Goal: Book appointment/travel/reservation

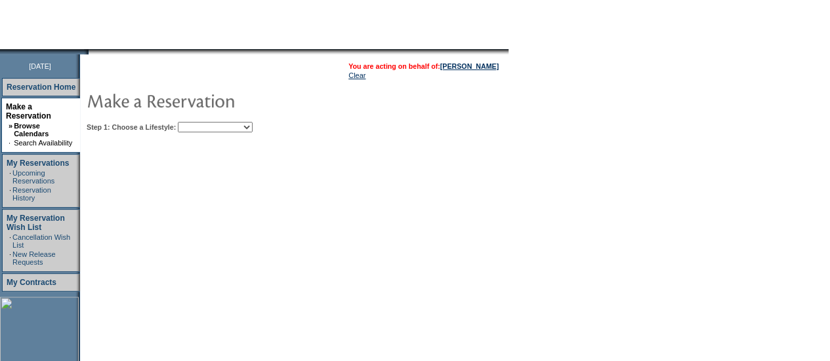
scroll to position [119, 0]
click at [253, 122] on select "Beach Leisure Metropolitan Mountain OIAL for Adventure OIAL for Couples OIAL fo…" at bounding box center [215, 126] width 75 height 10
select select "Mountain"
click at [200, 121] on select "Beach Leisure Metropolitan Mountain OIAL for Adventure OIAL for Couples OIAL fo…" at bounding box center [215, 126] width 75 height 10
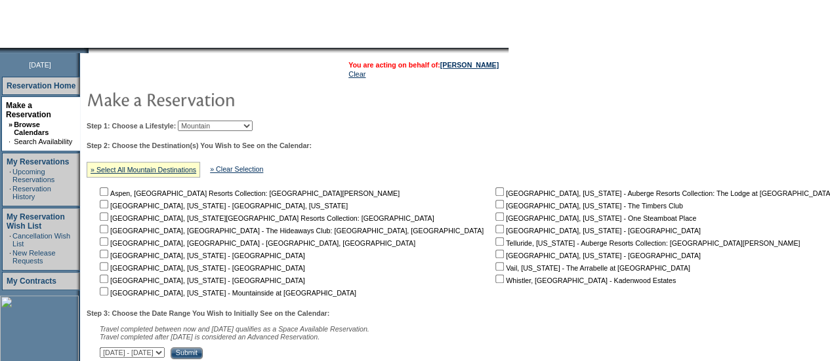
scroll to position [190, 0]
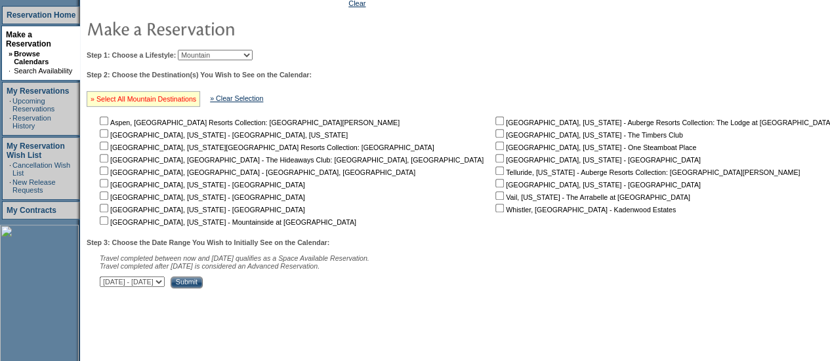
click at [166, 102] on link "» Select All Mountain Destinations" at bounding box center [144, 99] width 106 height 8
checkbox input "true"
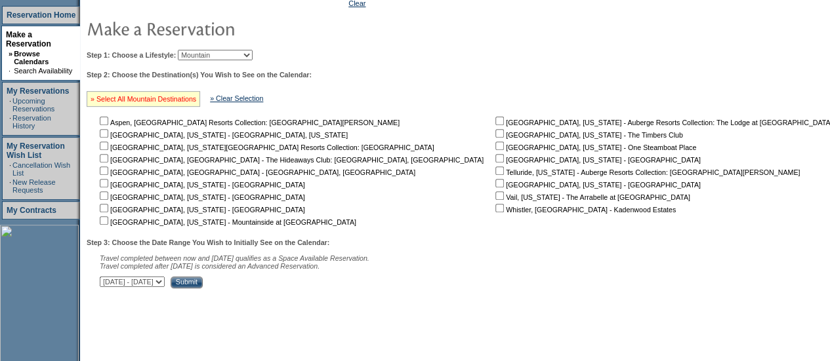
checkbox input "true"
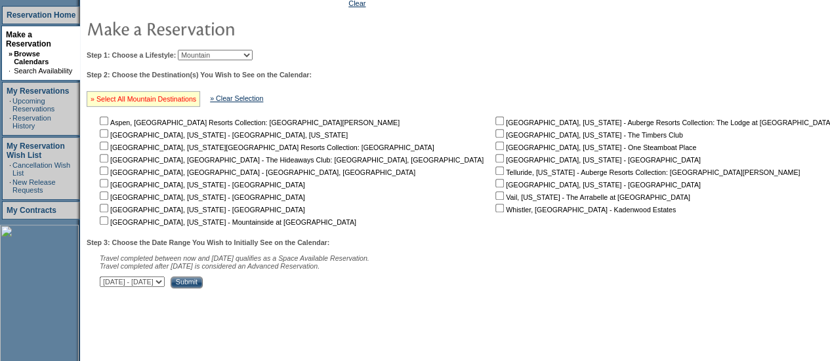
checkbox input "true"
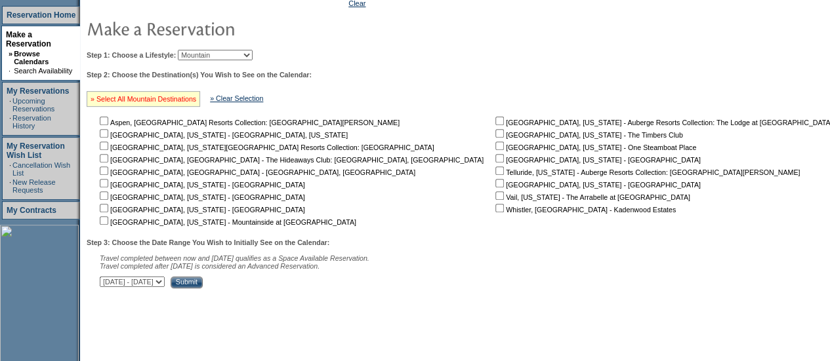
checkbox input "true"
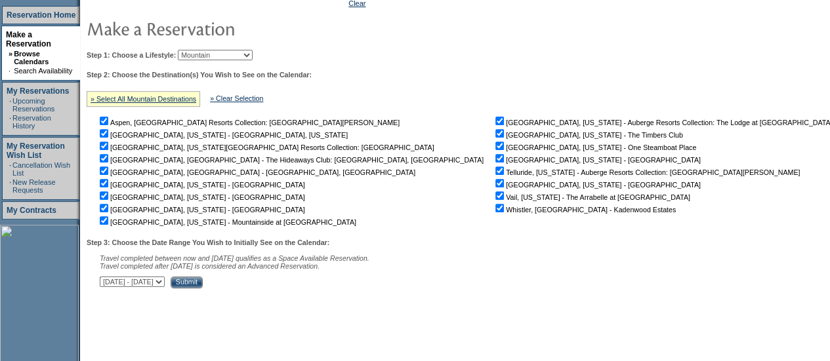
click at [203, 288] on input "Submit" at bounding box center [187, 283] width 32 height 12
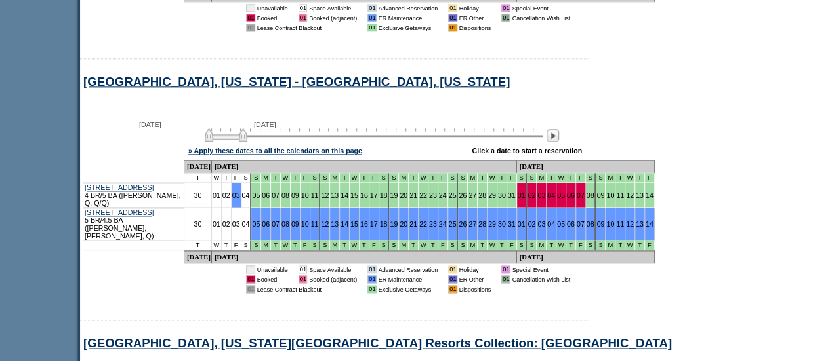
scroll to position [831, 0]
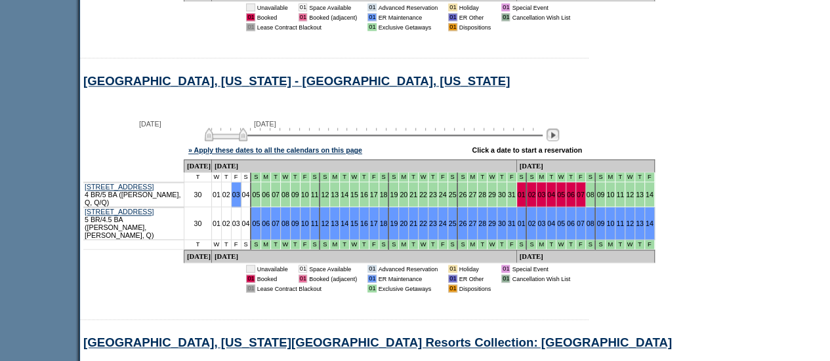
click at [559, 129] on img at bounding box center [552, 135] width 12 height 12
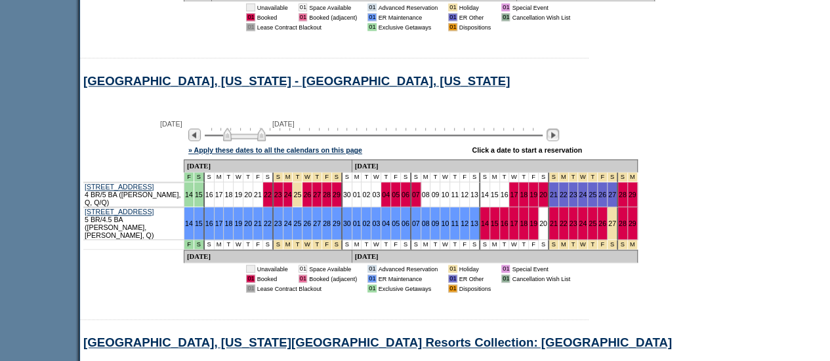
click at [559, 129] on img at bounding box center [552, 135] width 12 height 12
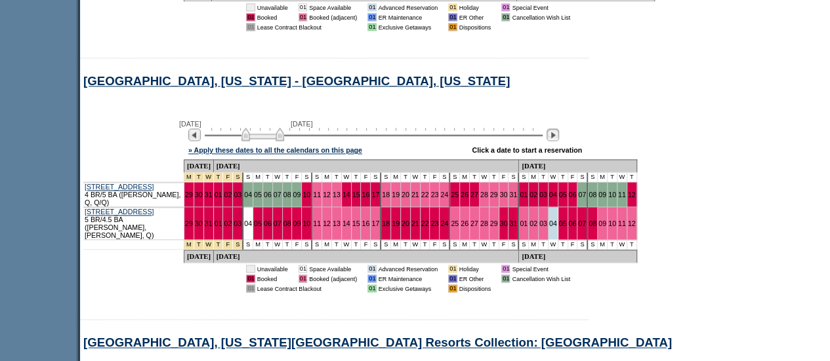
click at [559, 129] on img at bounding box center [552, 135] width 12 height 12
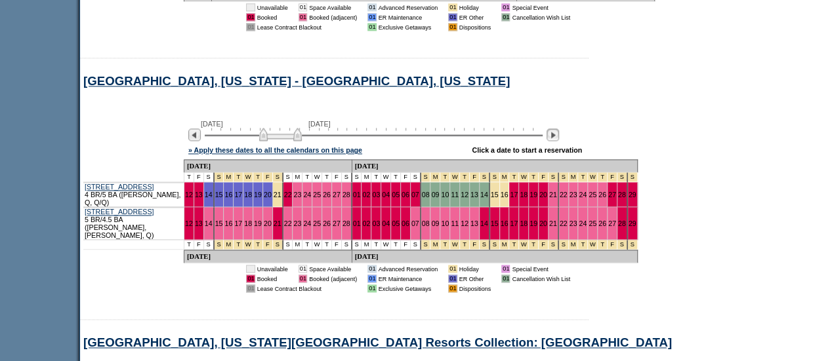
click at [559, 129] on img at bounding box center [552, 135] width 12 height 12
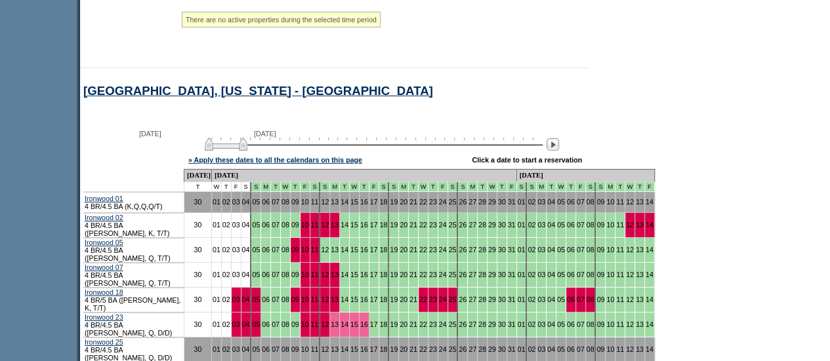
scroll to position [2041, 0]
click at [559, 138] on img at bounding box center [552, 144] width 12 height 12
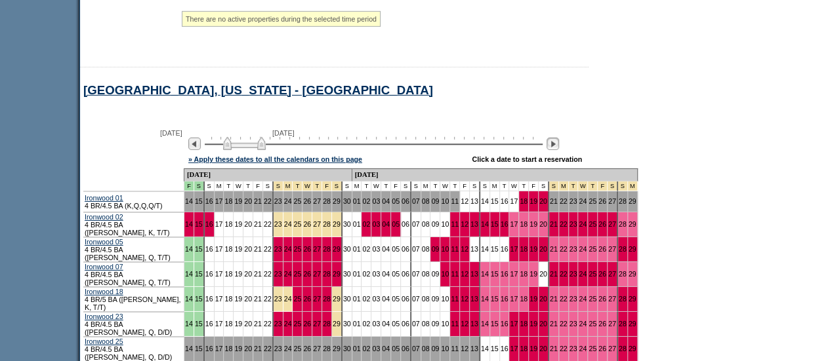
click at [559, 138] on img at bounding box center [552, 144] width 12 height 12
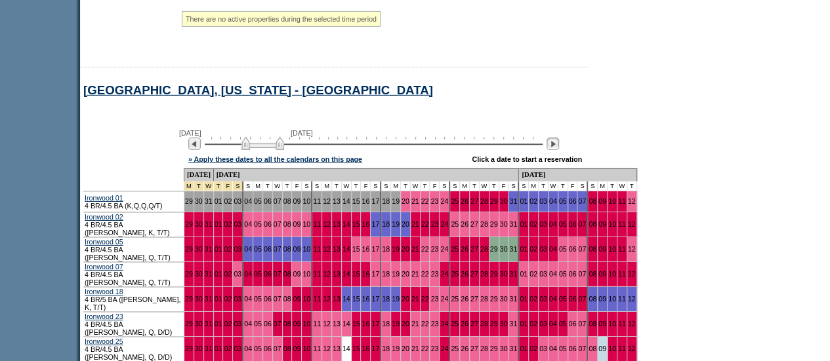
click at [559, 138] on img at bounding box center [552, 144] width 12 height 12
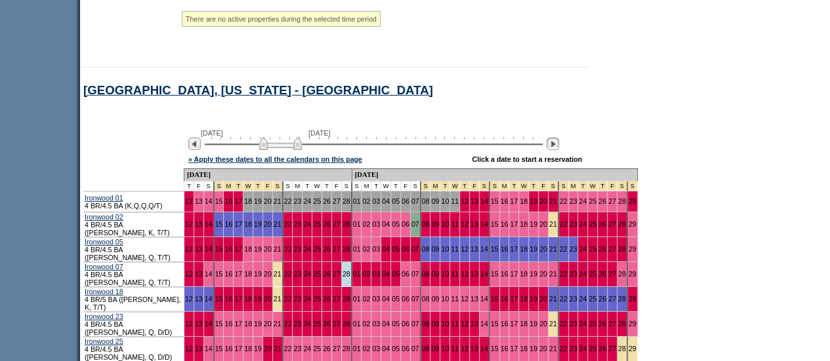
click at [559, 138] on img at bounding box center [552, 144] width 12 height 12
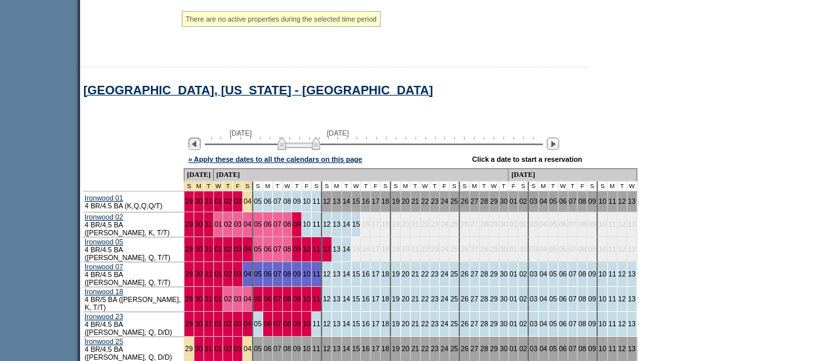
click at [199, 138] on img at bounding box center [194, 144] width 12 height 12
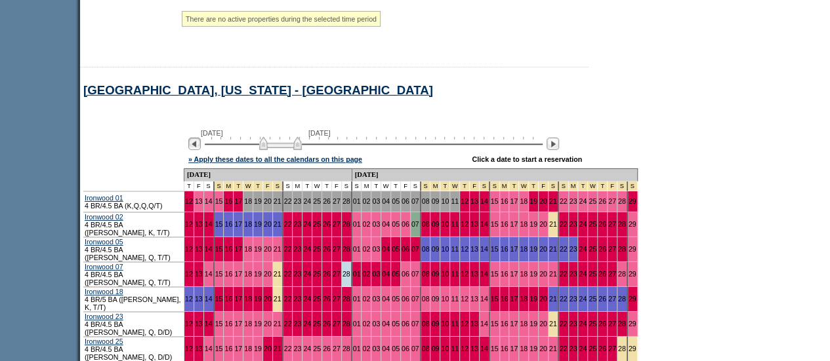
click at [199, 138] on img at bounding box center [194, 144] width 12 height 12
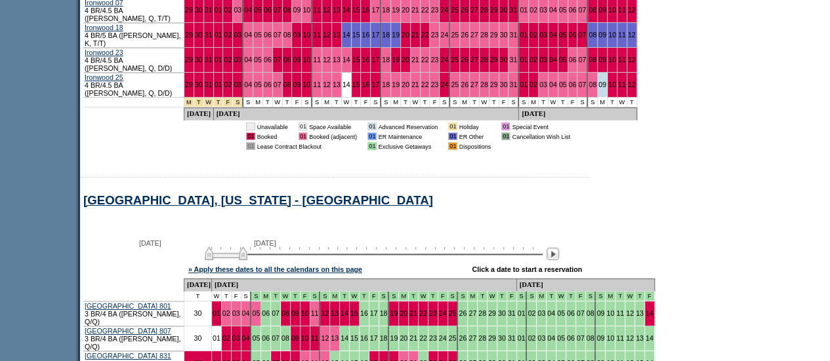
scroll to position [2362, 0]
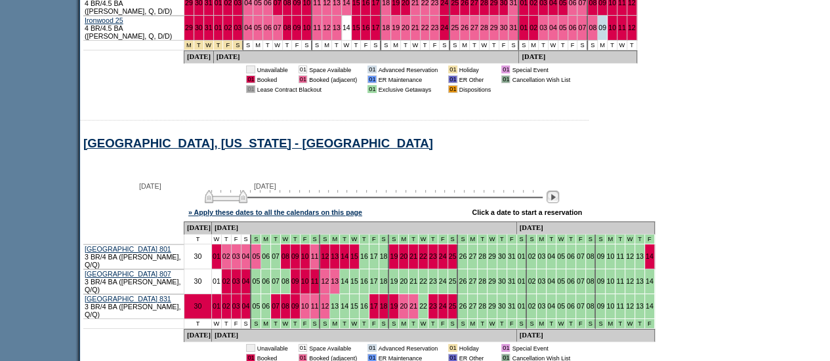
click at [557, 191] on img at bounding box center [552, 197] width 12 height 12
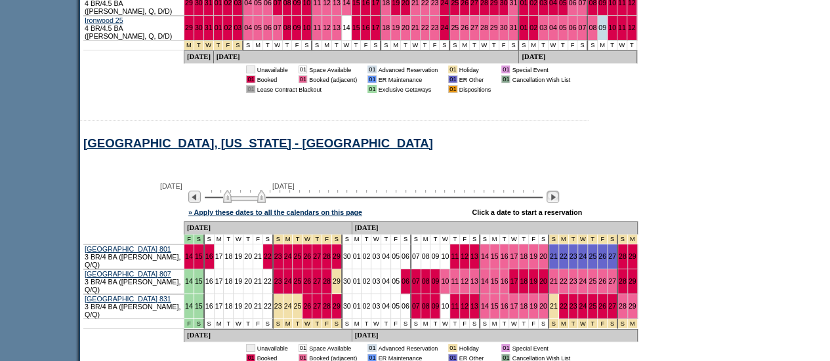
click at [557, 191] on img at bounding box center [552, 197] width 12 height 12
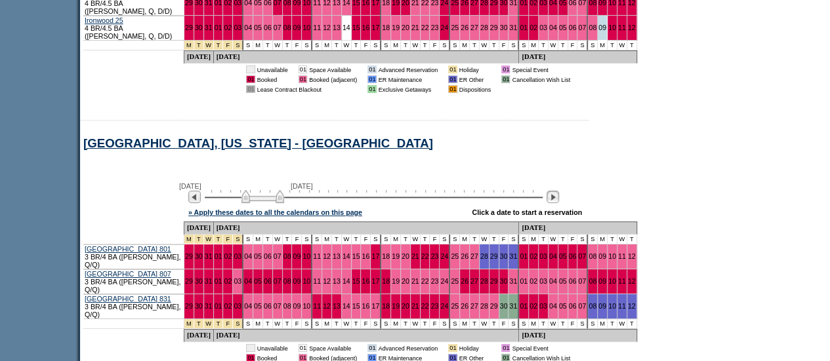
click at [557, 191] on img at bounding box center [552, 197] width 12 height 12
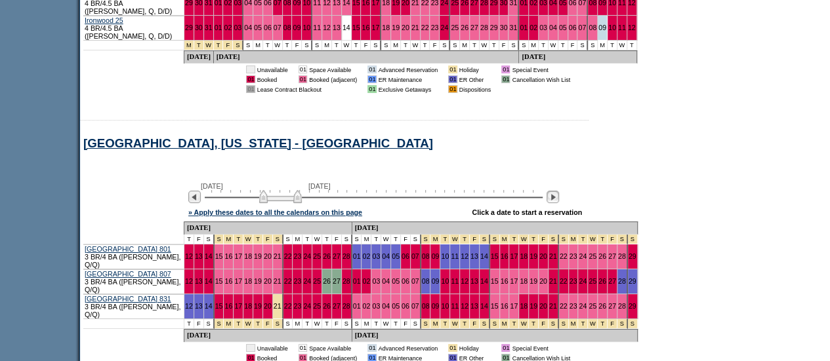
click at [557, 191] on img at bounding box center [552, 197] width 12 height 12
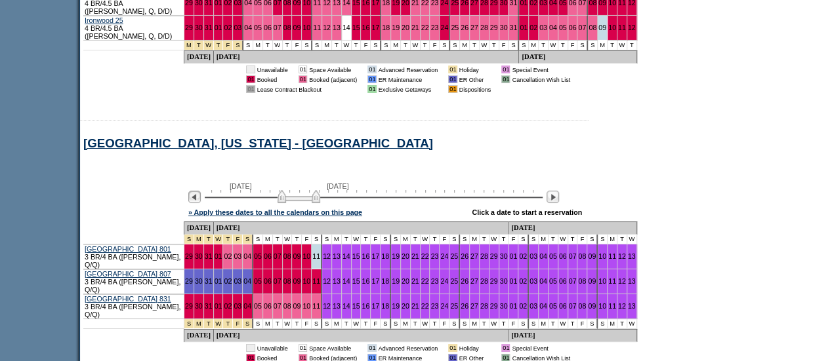
click at [201, 191] on img at bounding box center [194, 197] width 12 height 12
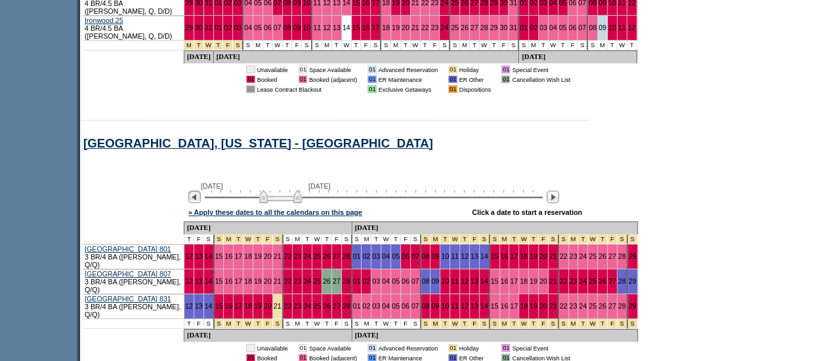
click at [201, 191] on img at bounding box center [194, 197] width 12 height 12
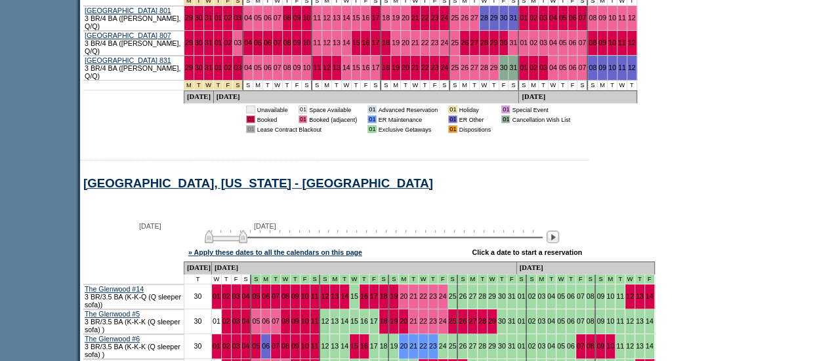
scroll to position [2618, 0]
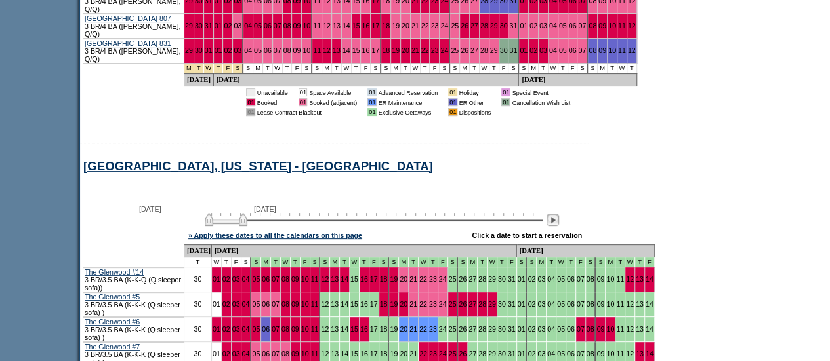
click at [559, 214] on img at bounding box center [552, 220] width 12 height 12
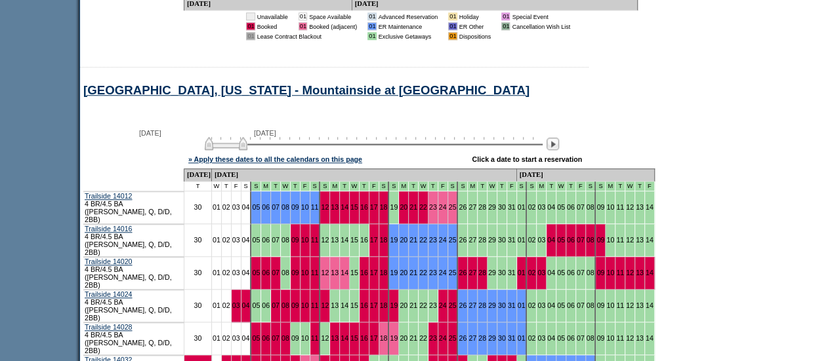
scroll to position [2994, 0]
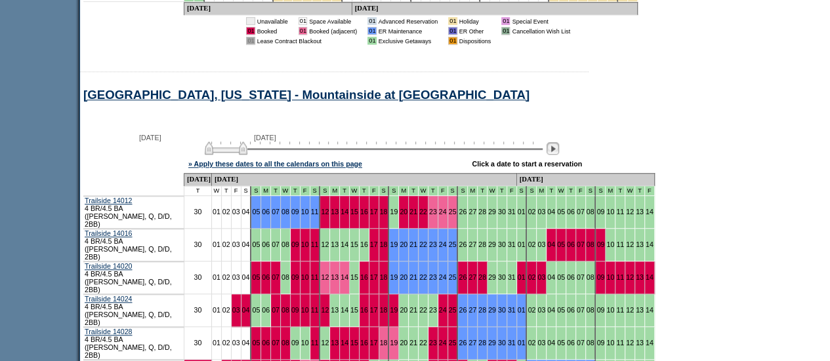
click at [559, 142] on img at bounding box center [552, 148] width 12 height 12
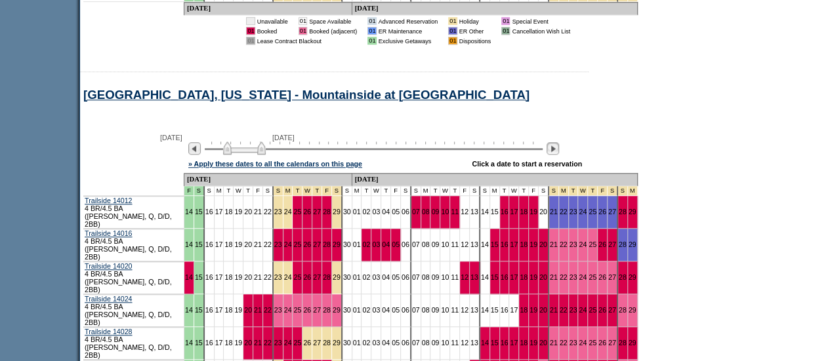
click at [559, 142] on img at bounding box center [552, 148] width 12 height 12
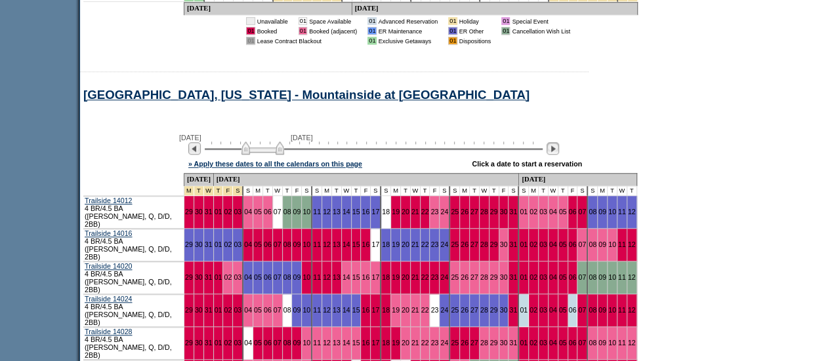
click at [559, 142] on img at bounding box center [552, 148] width 12 height 12
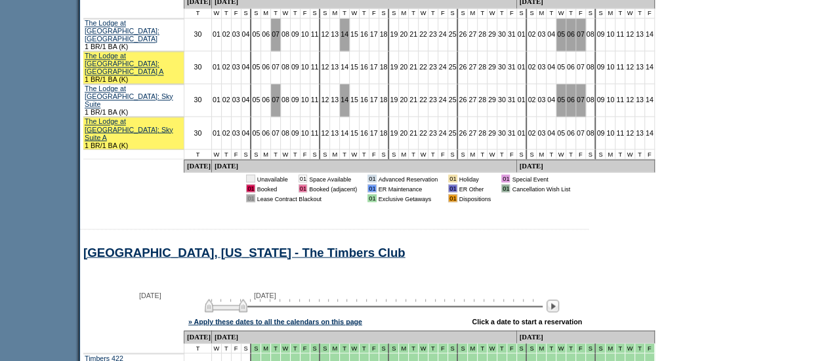
scroll to position [3604, 0]
click at [559, 300] on img at bounding box center [552, 306] width 12 height 12
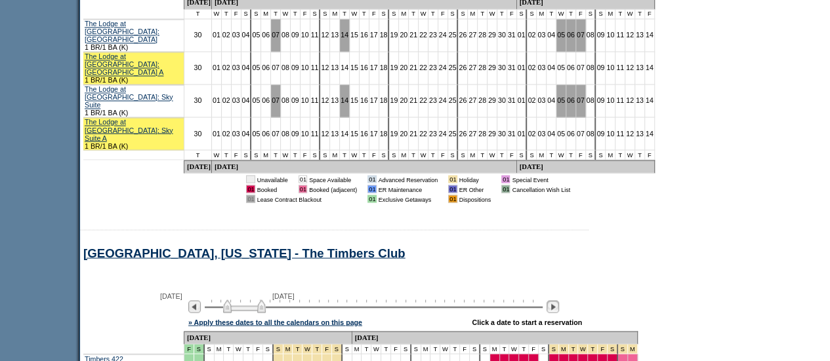
click at [559, 300] on img at bounding box center [552, 306] width 12 height 12
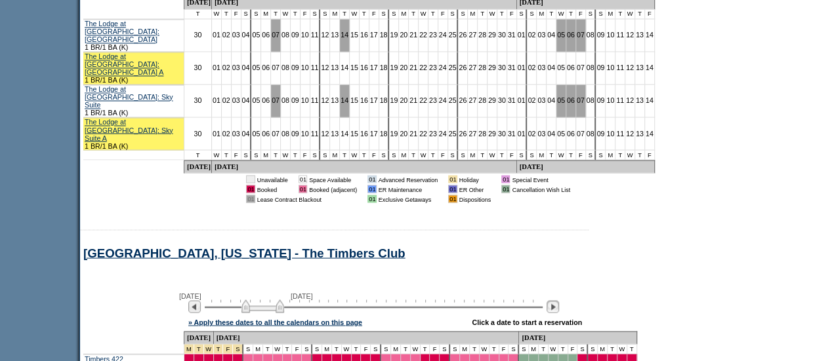
click at [559, 300] on img at bounding box center [552, 306] width 12 height 12
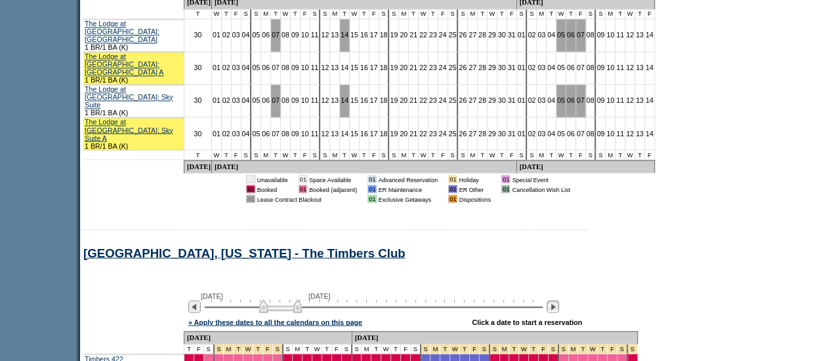
click at [559, 300] on img at bounding box center [552, 306] width 12 height 12
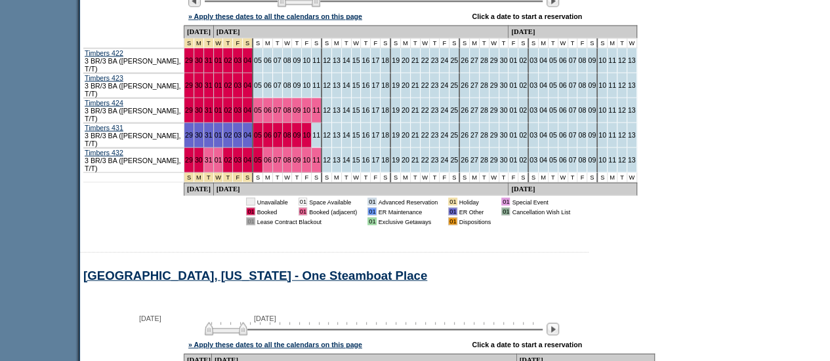
scroll to position [3901, 0]
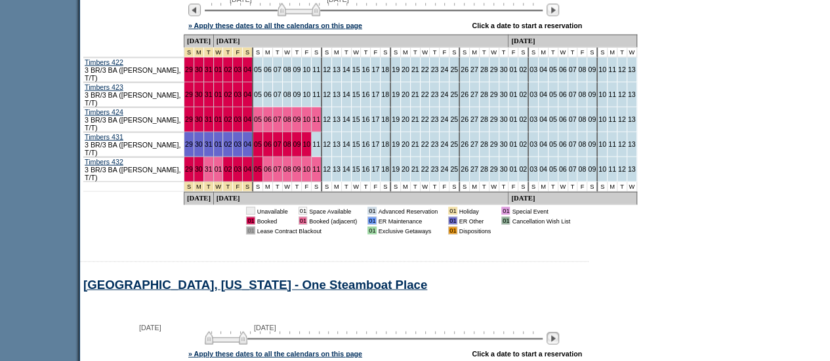
click at [559, 333] on img at bounding box center [552, 339] width 12 height 12
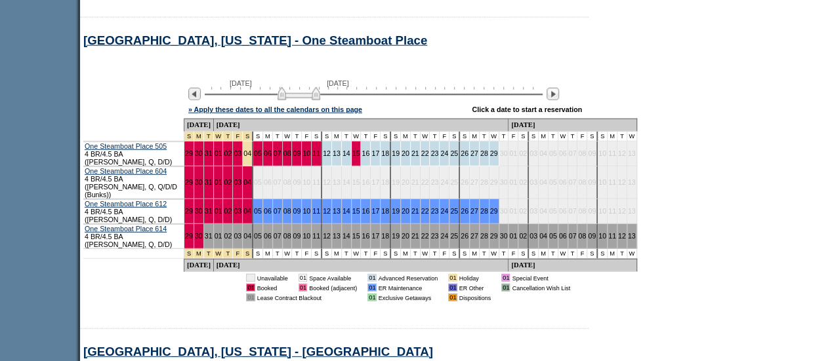
scroll to position [4146, 0]
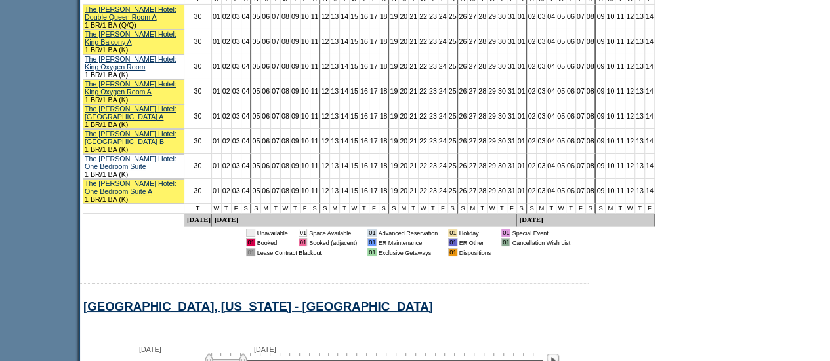
scroll to position [4826, 0]
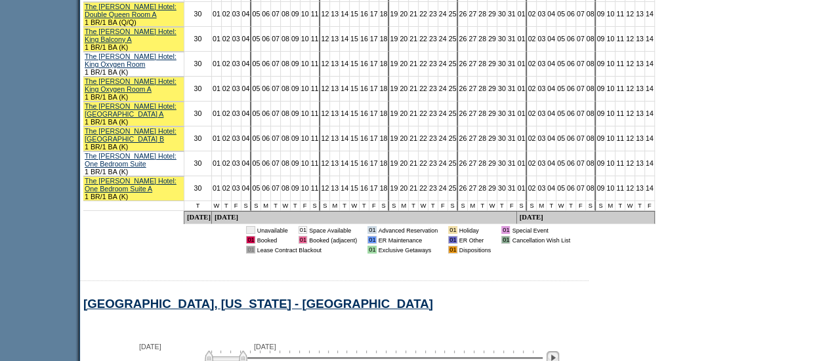
click at [559, 352] on img at bounding box center [552, 358] width 12 height 12
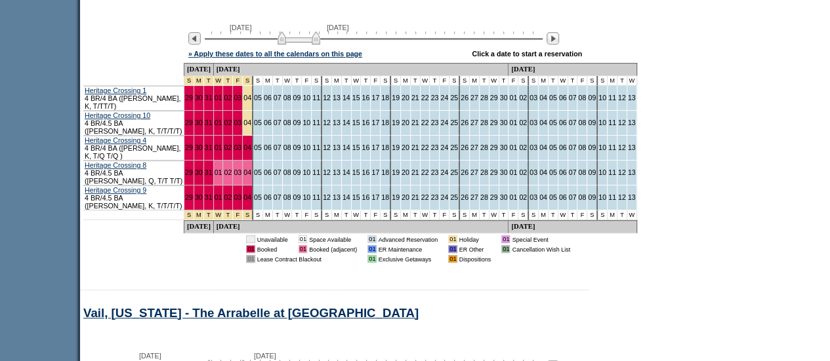
scroll to position [5151, 0]
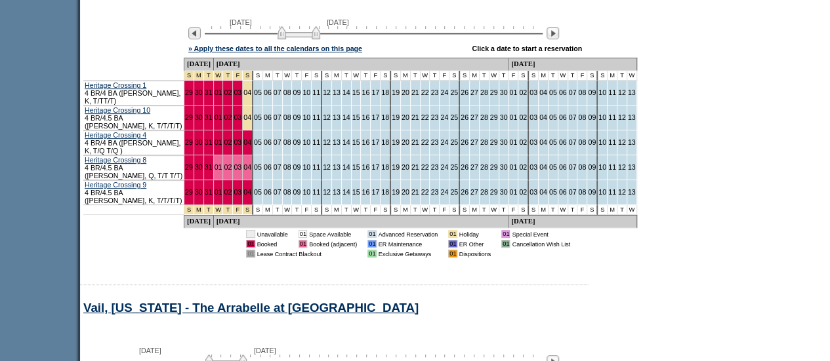
click at [560, 347] on div "[DATE] [DATE]" at bounding box center [371, 358] width 379 height 22
click at [559, 356] on img at bounding box center [552, 362] width 12 height 12
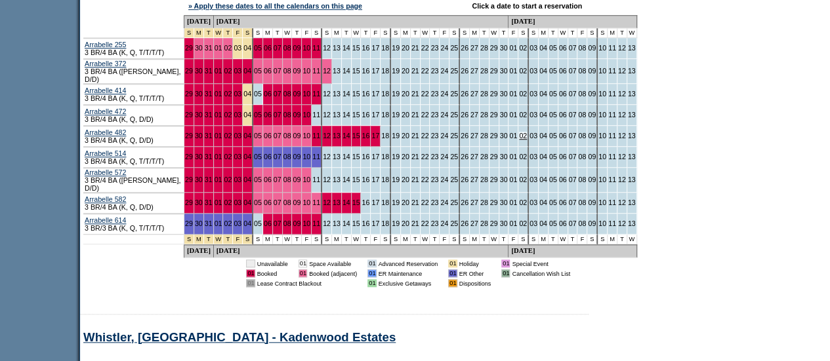
scroll to position [5533, 0]
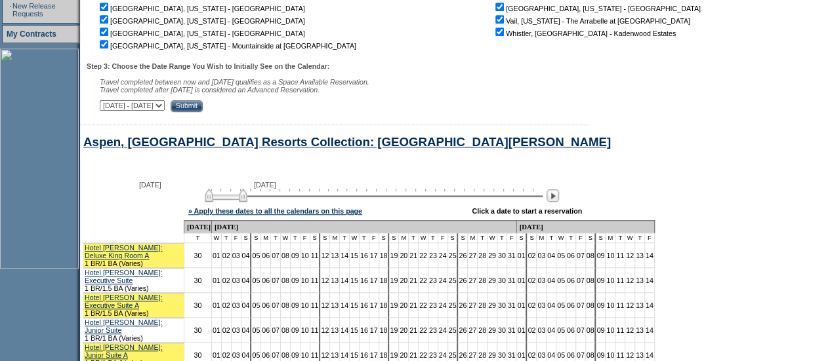
scroll to position [0, 0]
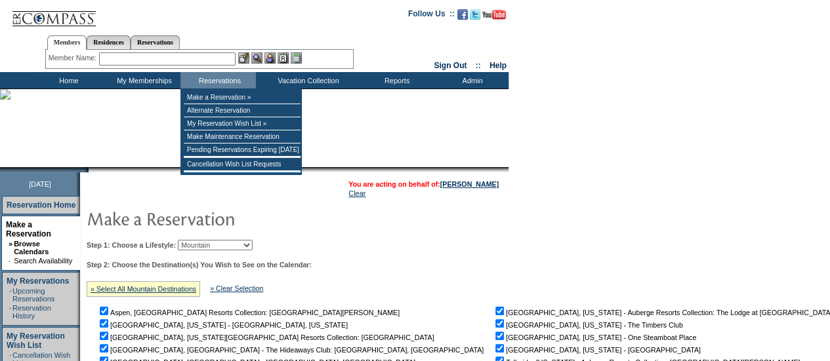
click at [211, 55] on input "text" at bounding box center [167, 58] width 136 height 13
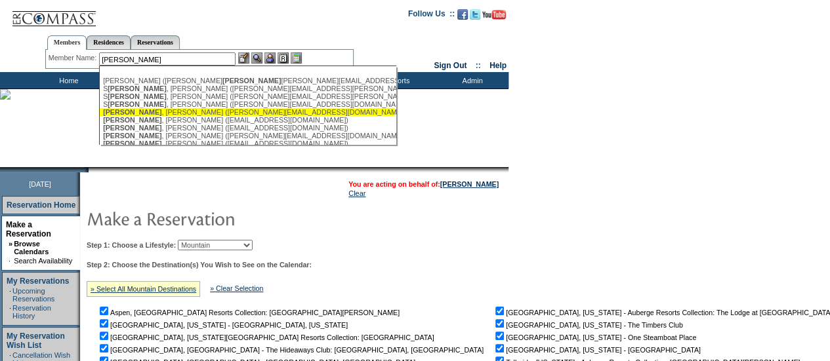
scroll to position [75, 0]
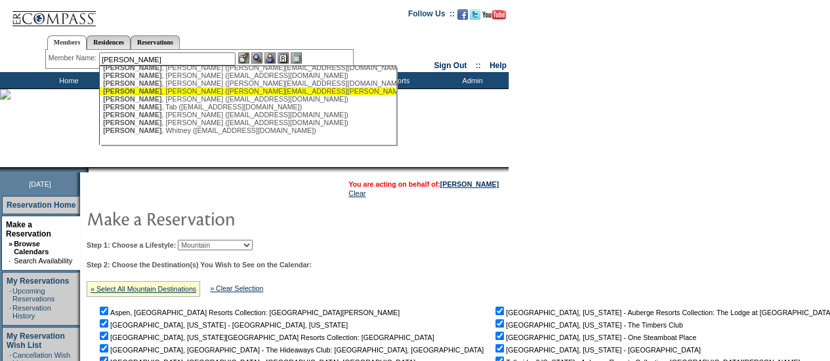
click at [157, 91] on div "[PERSON_NAME] ([PERSON_NAME][EMAIL_ADDRESS][PERSON_NAME][DOMAIN_NAME])" at bounding box center [247, 91] width 289 height 8
type input "[PERSON_NAME] ([PERSON_NAME][EMAIL_ADDRESS][PERSON_NAME][DOMAIN_NAME])"
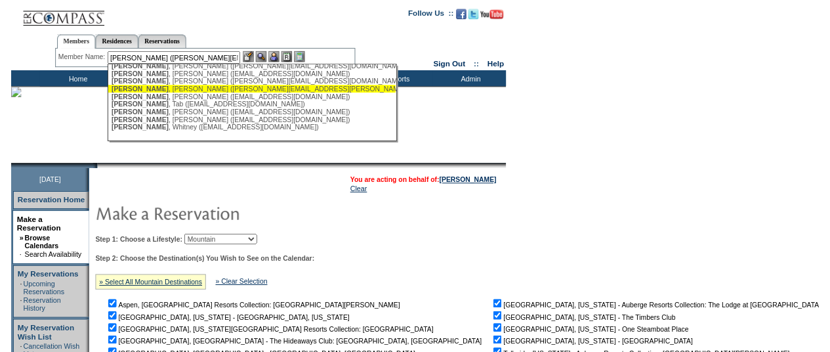
scroll to position [0, 0]
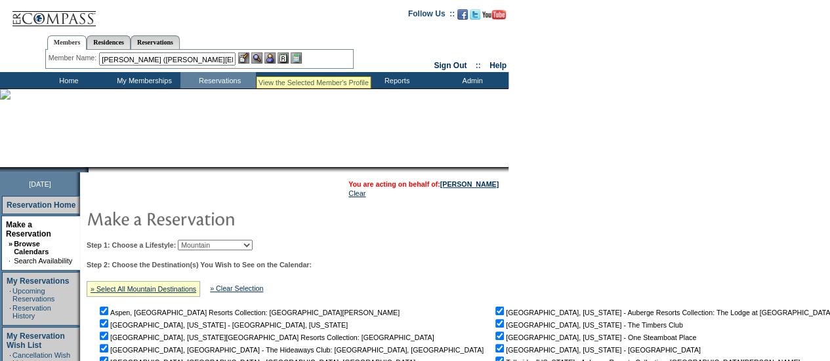
click at [257, 61] on img at bounding box center [256, 57] width 11 height 11
